Goal: Task Accomplishment & Management: Use online tool/utility

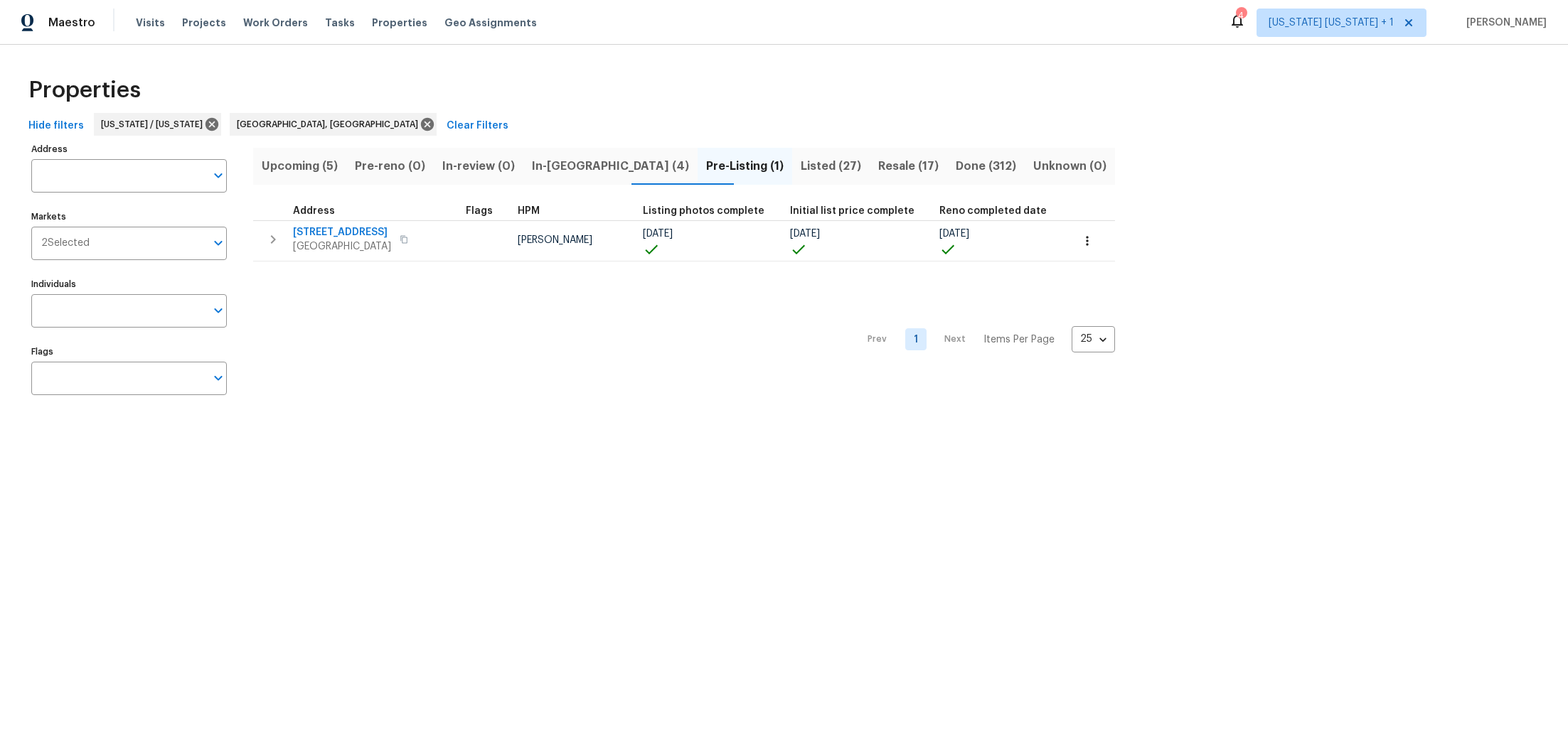
click at [290, 161] on span "Upcoming (5)" at bounding box center [300, 167] width 76 height 20
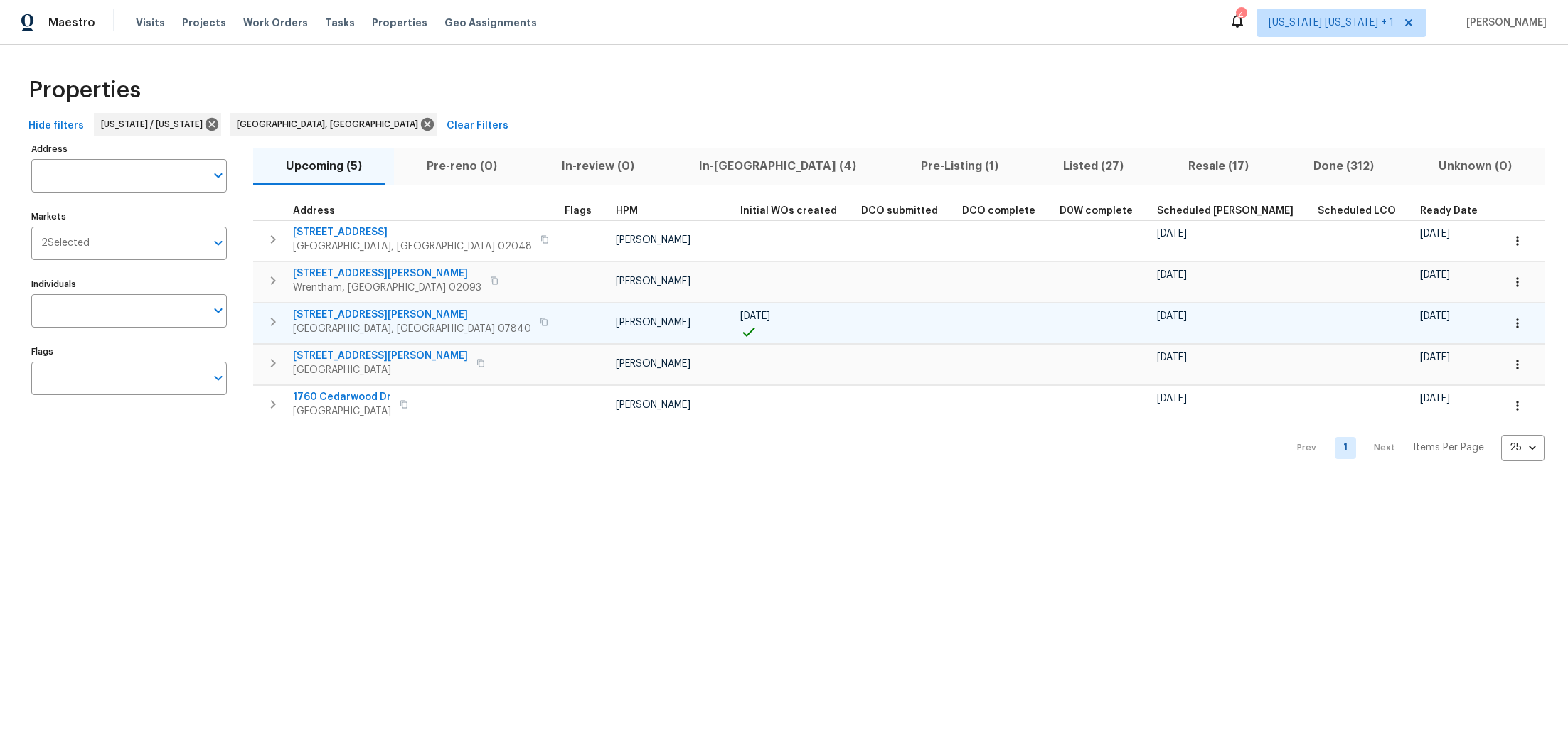
click at [276, 321] on icon "button" at bounding box center [273, 322] width 17 height 17
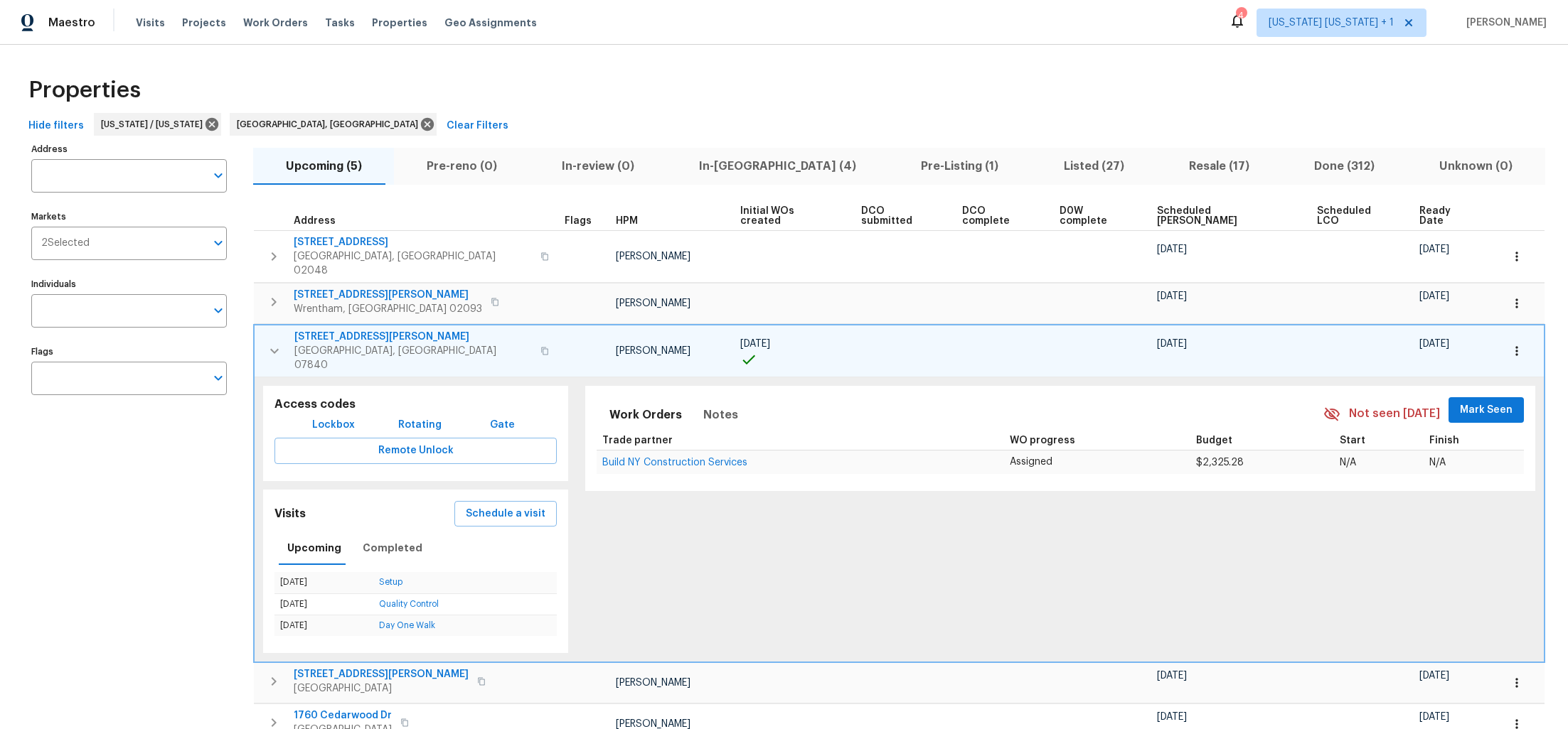
click at [273, 343] on icon "button" at bounding box center [274, 351] width 17 height 17
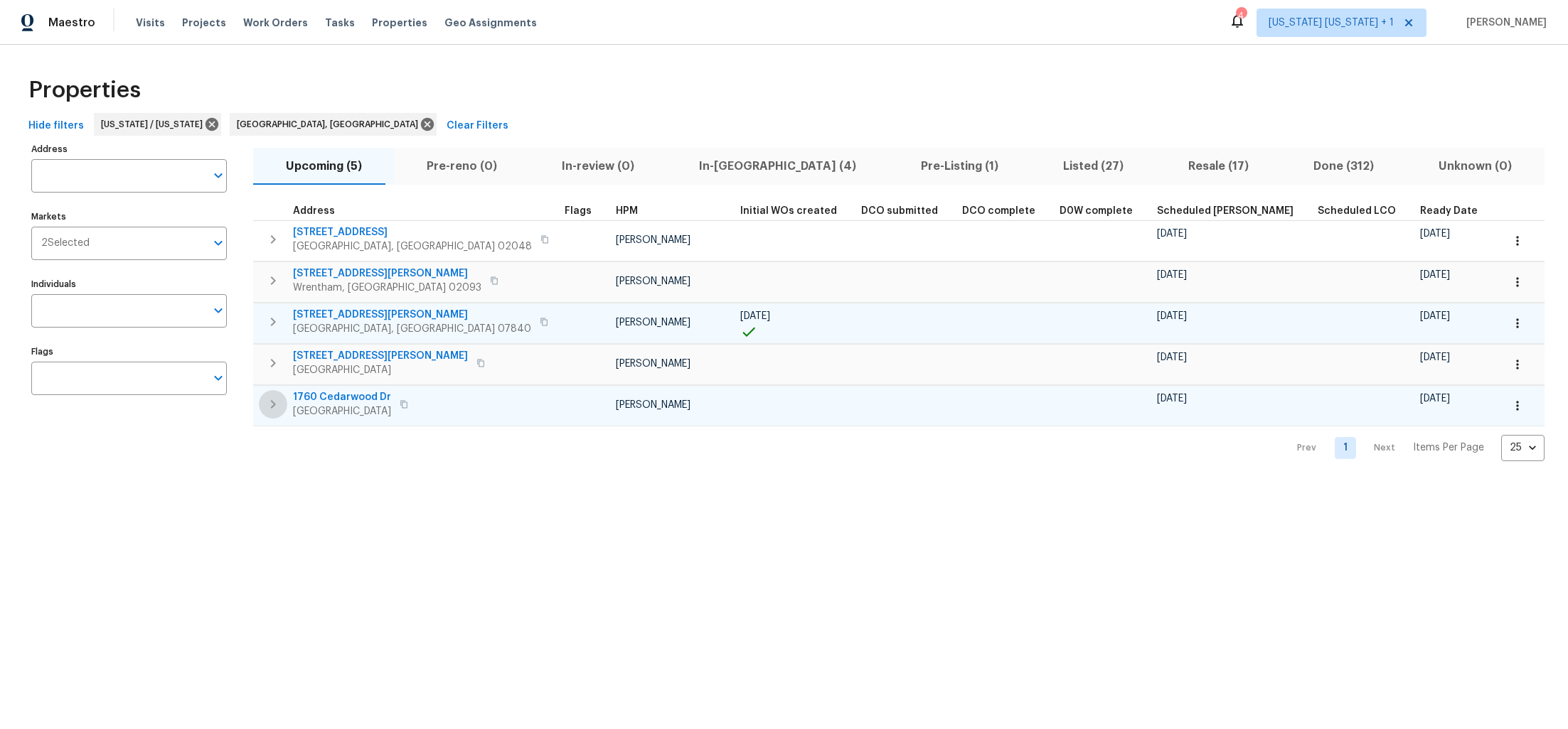
click at [273, 399] on icon "button" at bounding box center [273, 405] width 17 height 17
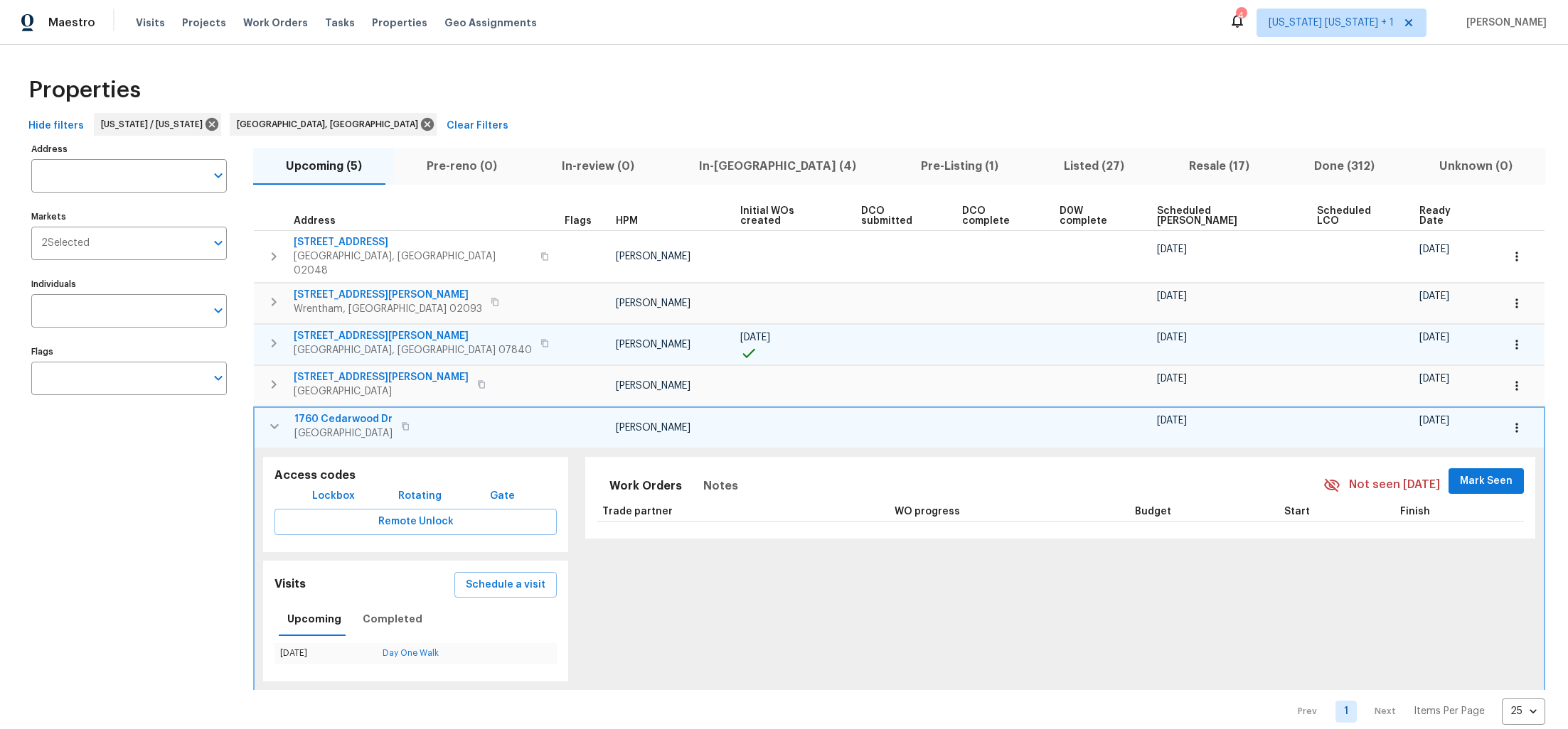
click at [273, 418] on icon "button" at bounding box center [274, 427] width 17 height 17
